Goal: Task Accomplishment & Management: Manage account settings

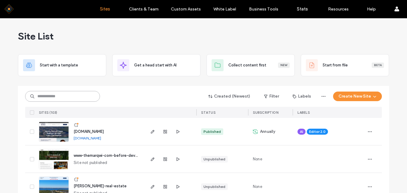
click at [58, 95] on input at bounding box center [62, 96] width 75 height 11
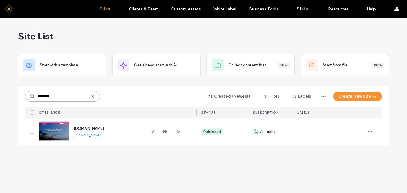
type input "********"
click at [51, 128] on img at bounding box center [53, 142] width 29 height 41
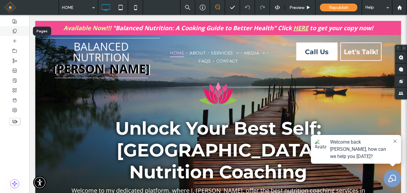
click at [16, 30] on icon at bounding box center [14, 31] width 5 height 5
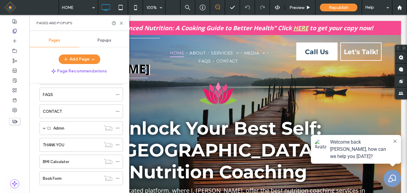
scroll to position [60, 0]
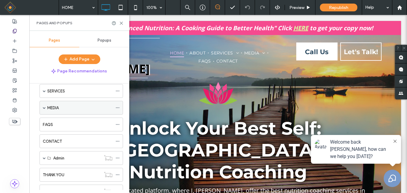
click at [69, 102] on div "MEDIA" at bounding box center [79, 107] width 65 height 13
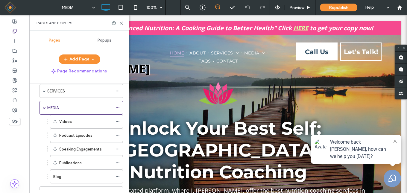
click at [121, 23] on use at bounding box center [121, 23] width 3 height 3
